Goal: Transaction & Acquisition: Purchase product/service

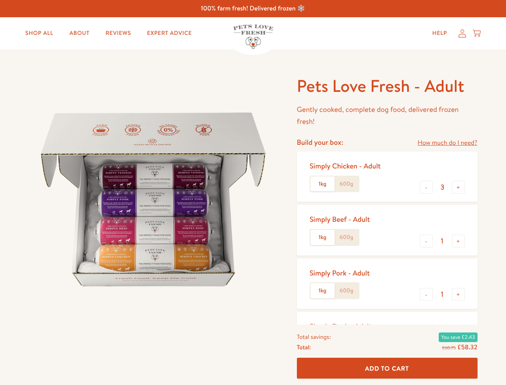
click at [253, 192] on img at bounding box center [153, 199] width 249 height 249
click at [447, 143] on link "How much do I need?" at bounding box center [448, 142] width 60 height 11
click at [0, 0] on div "Feeding guide Find out exactly how much food your dog needs Select a breed Affe…" at bounding box center [0, 0] width 0 height 0
click at [458, 187] on button "+" at bounding box center [458, 187] width 13 height 13
type input "4"
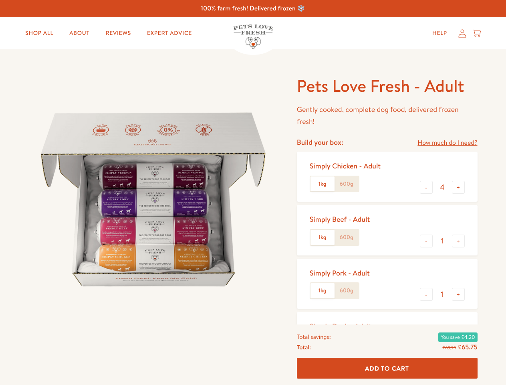
click at [426, 241] on button "-" at bounding box center [426, 240] width 13 height 13
click at [458, 241] on button "+" at bounding box center [458, 240] width 13 height 13
type input "1"
click at [426, 294] on button "-" at bounding box center [426, 294] width 13 height 13
click at [458, 294] on button "+" at bounding box center [458, 294] width 13 height 13
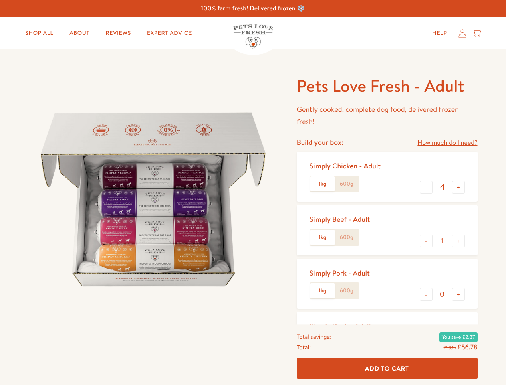
type input "1"
click at [387, 368] on span "Add To Cart" at bounding box center [387, 367] width 44 height 8
